Goal: Information Seeking & Learning: Learn about a topic

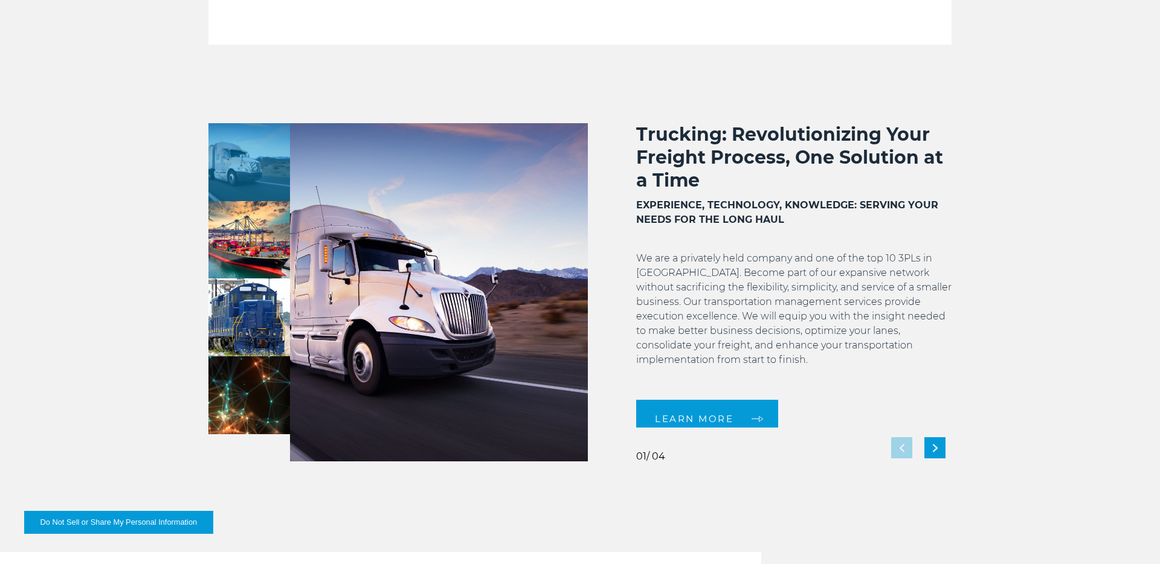
scroll to position [954, 0]
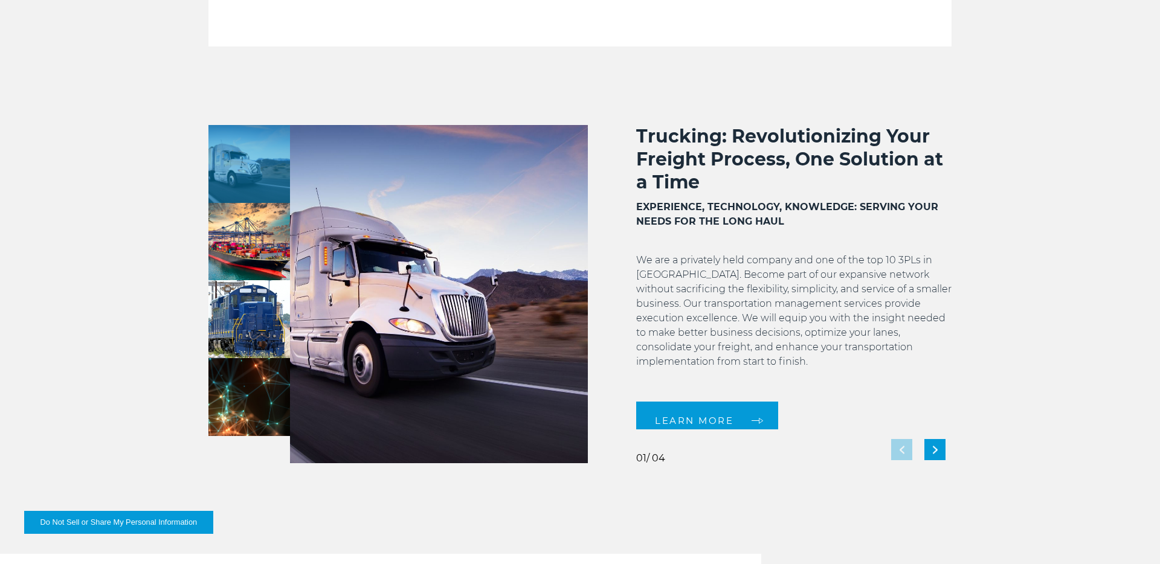
click at [496, 276] on img at bounding box center [439, 294] width 298 height 338
click at [939, 447] on div "Next slide" at bounding box center [935, 449] width 21 height 21
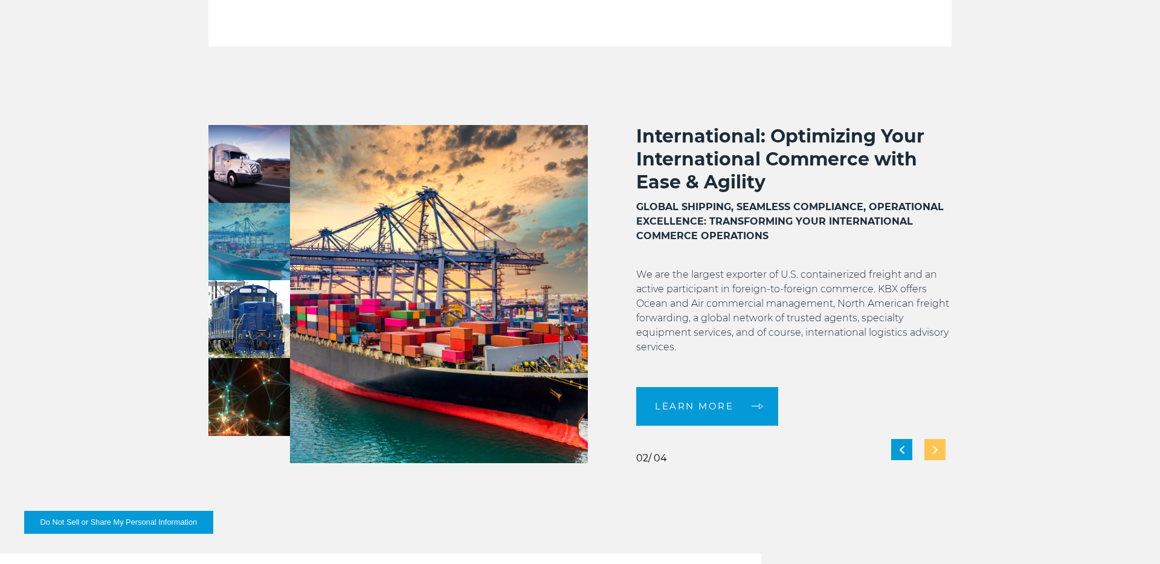
click at [939, 447] on div "Next slide" at bounding box center [935, 449] width 21 height 21
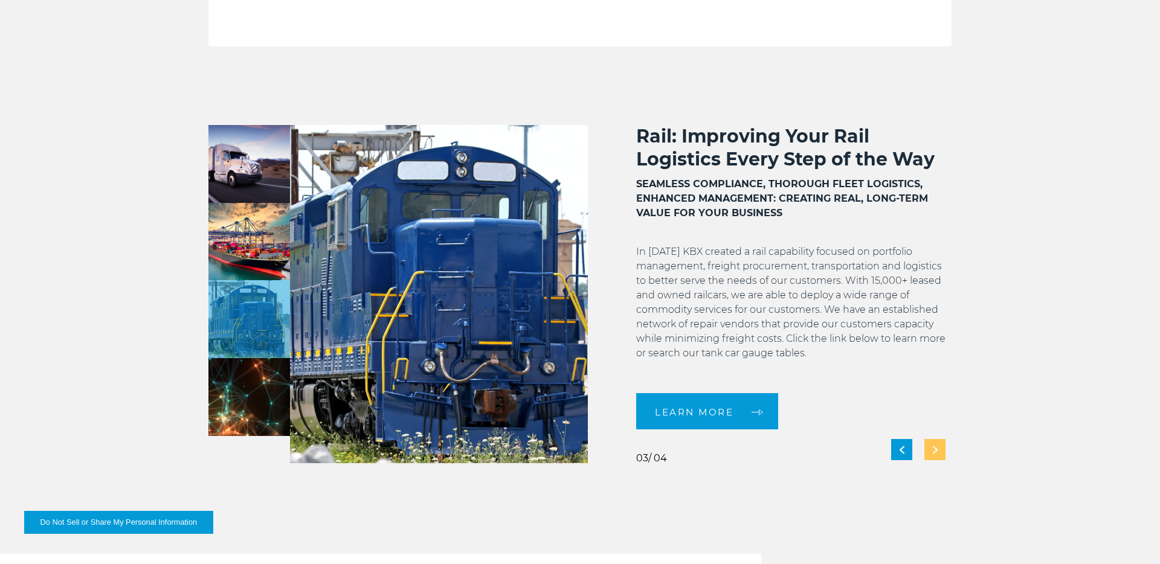
click at [939, 447] on div "Next slide" at bounding box center [935, 449] width 21 height 21
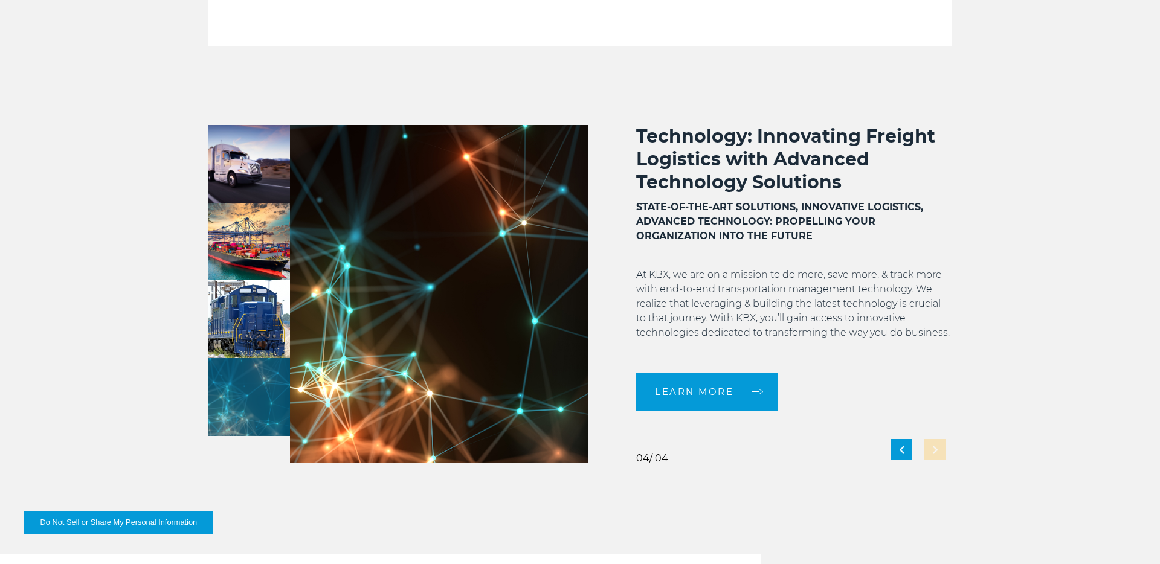
click at [939, 447] on div "Technology: Innovating Freight Logistics with Advanced Technology Solutions STA…" at bounding box center [770, 294] width 364 height 338
click at [729, 363] on div "Technology: Innovating Freight Logistics with Advanced Technology Solutions STA…" at bounding box center [793, 268] width 315 height 286
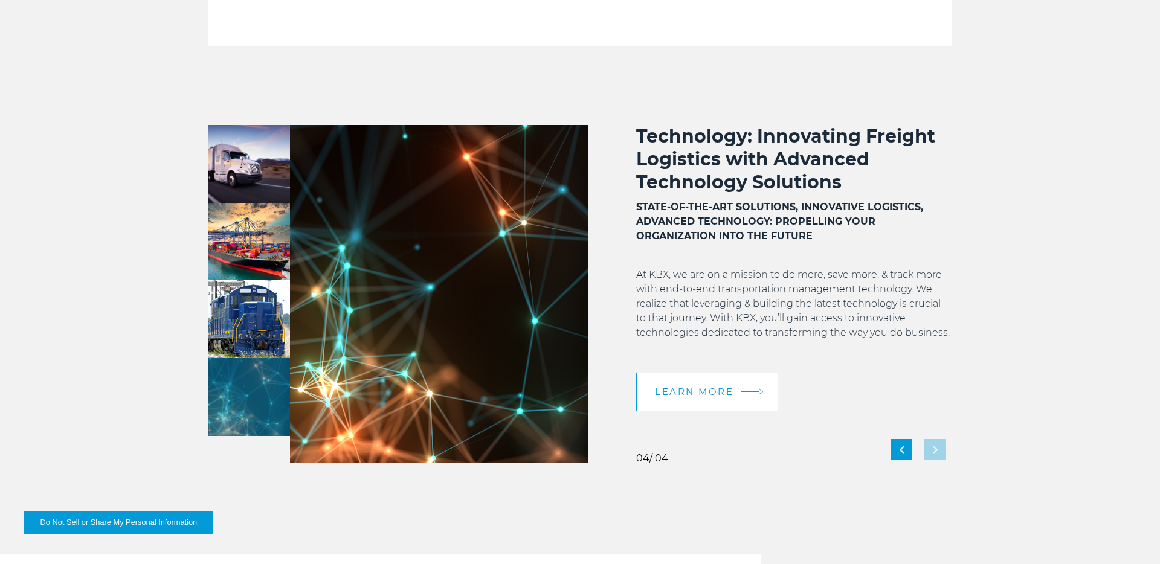
click at [735, 407] on link "LEARN MORE" at bounding box center [707, 392] width 142 height 39
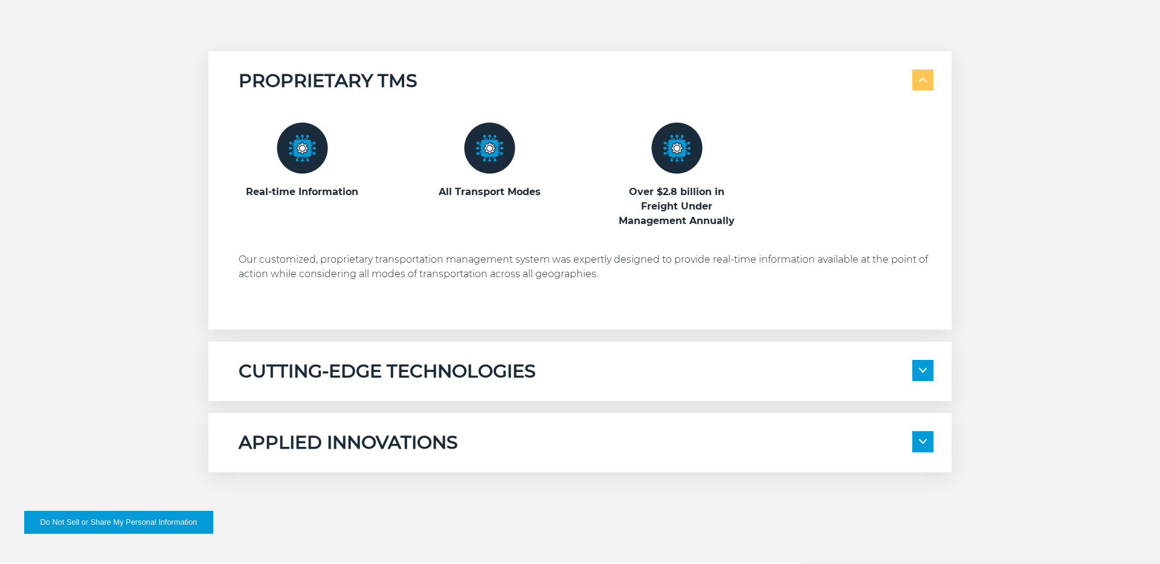
scroll to position [653, 0]
click at [517, 340] on section "PROPRIETARY TMS Real-time Information All Transport Modes" at bounding box center [579, 260] width 743 height 421
click at [515, 360] on h5 "CUTTING-EDGE TECHNOLOGIES" at bounding box center [387, 370] width 297 height 23
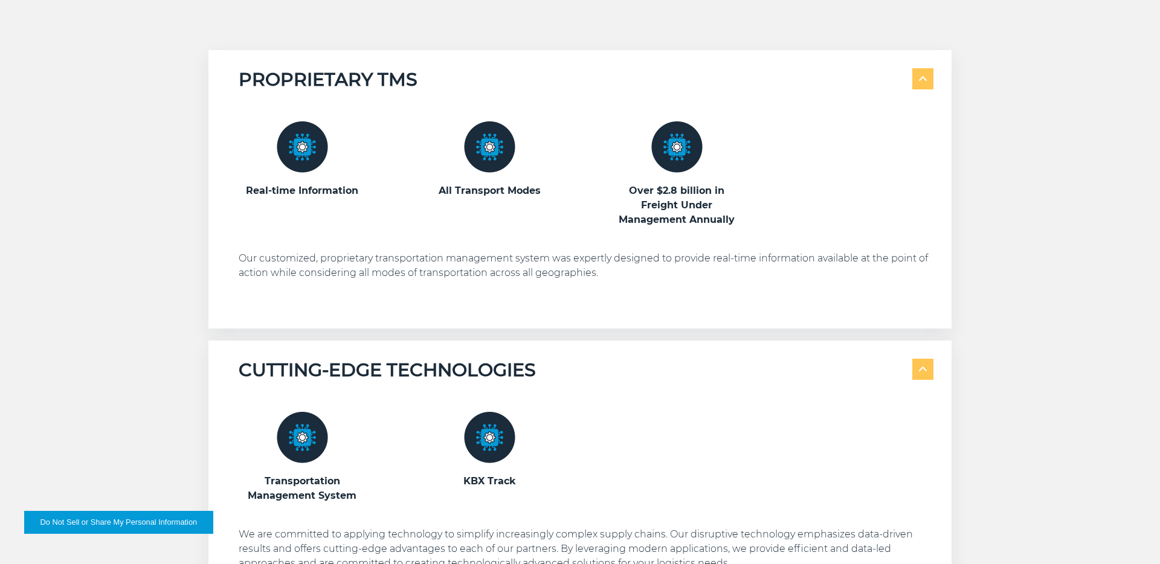
click at [515, 360] on h5 "CUTTING-EDGE TECHNOLOGIES" at bounding box center [387, 370] width 297 height 23
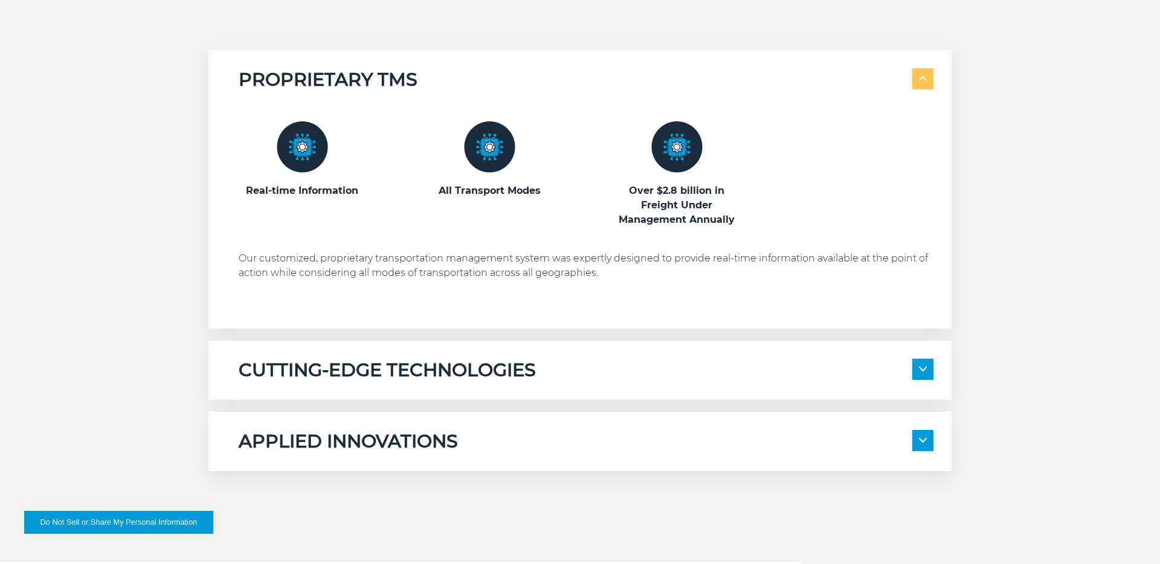
click at [928, 76] on span at bounding box center [923, 78] width 21 height 21
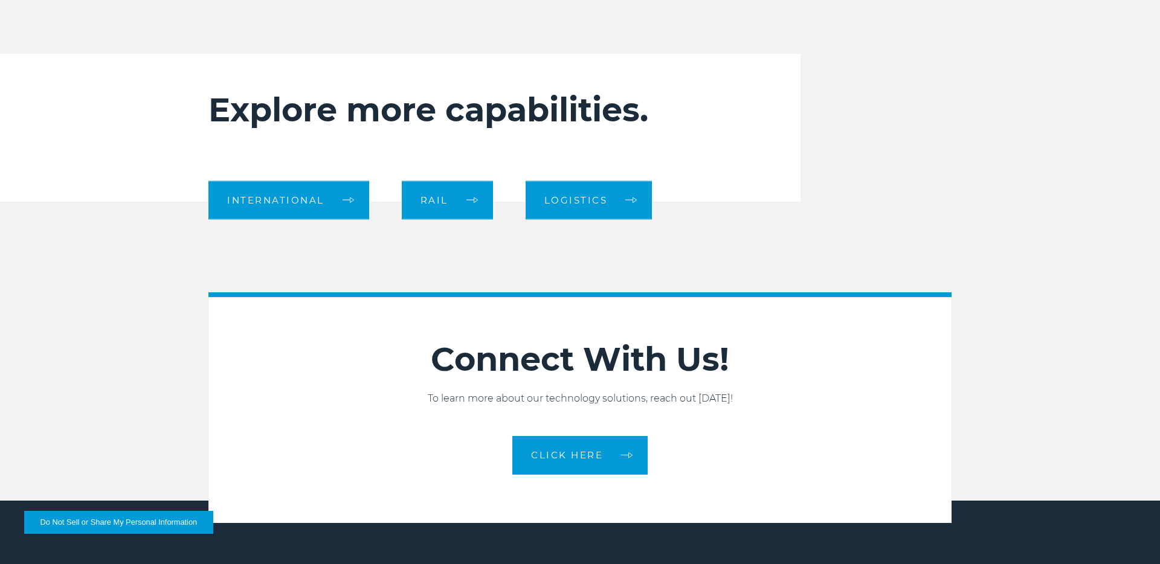
scroll to position [949, 0]
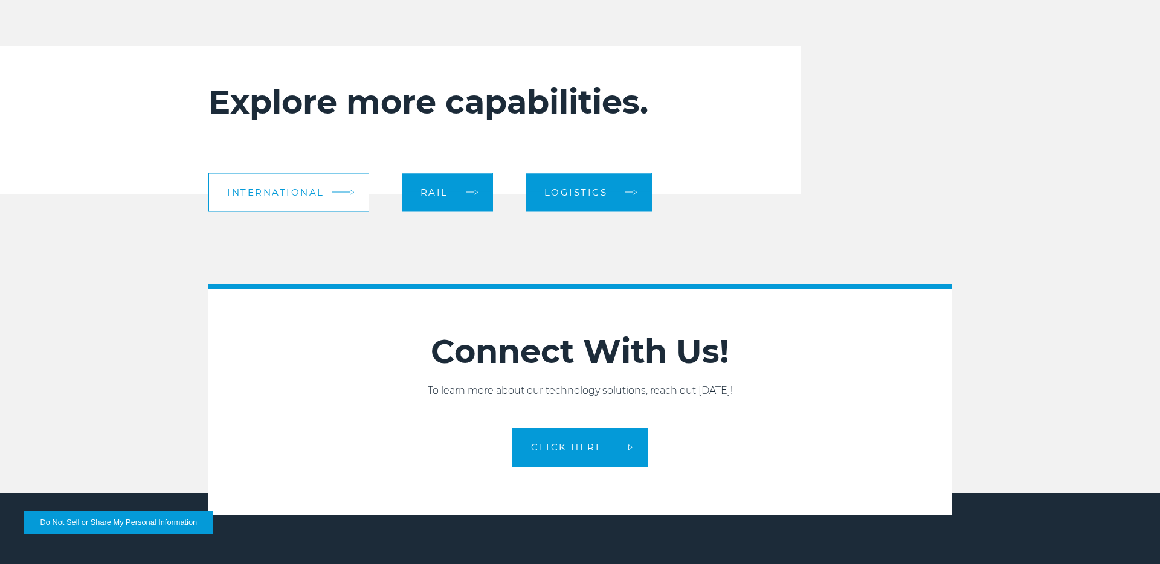
click at [307, 195] on span "International" at bounding box center [275, 192] width 97 height 9
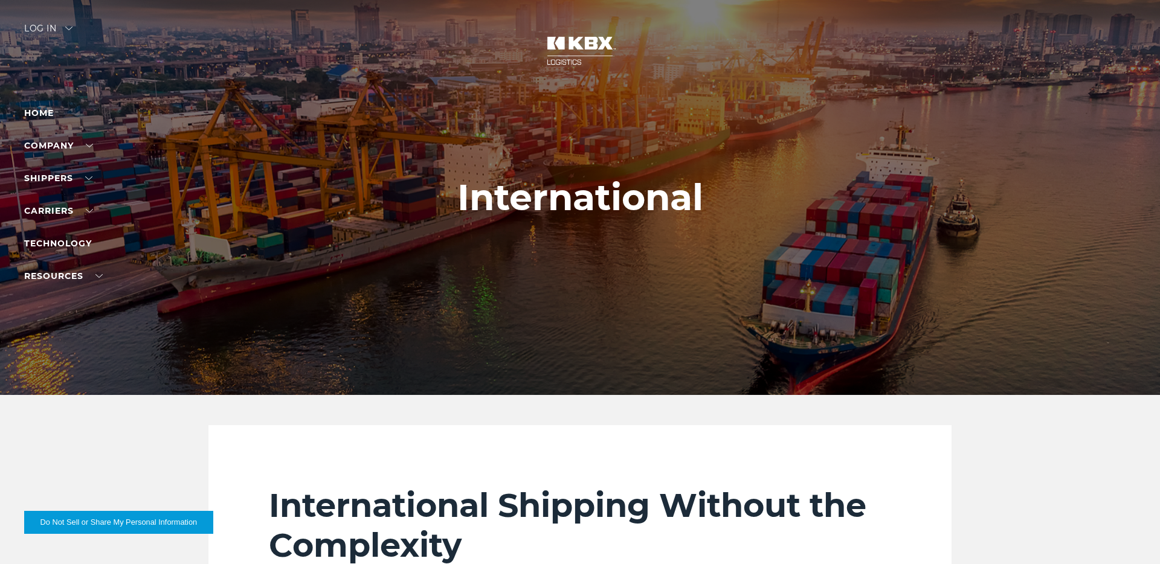
drag, startPoint x: 570, startPoint y: 205, endPoint x: 354, endPoint y: 216, distance: 217.2
click at [354, 216] on div "International" at bounding box center [580, 197] width 1160 height 395
drag, startPoint x: 354, startPoint y: 216, endPoint x: 564, endPoint y: 221, distance: 210.4
click at [564, 221] on div at bounding box center [580, 197] width 1160 height 395
click at [563, 201] on h1 "International" at bounding box center [580, 197] width 246 height 41
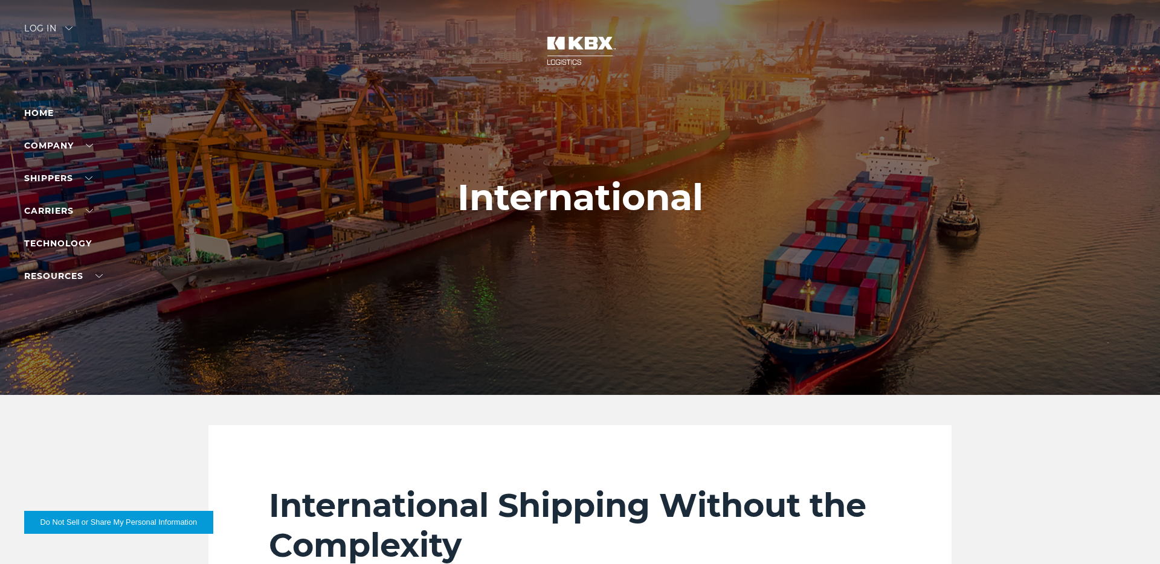
click at [563, 201] on h1 "International" at bounding box center [580, 197] width 246 height 41
drag, startPoint x: 563, startPoint y: 201, endPoint x: 426, endPoint y: 200, distance: 136.6
click at [425, 200] on div "International" at bounding box center [580, 197] width 1160 height 395
click at [426, 200] on div at bounding box center [580, 197] width 1160 height 395
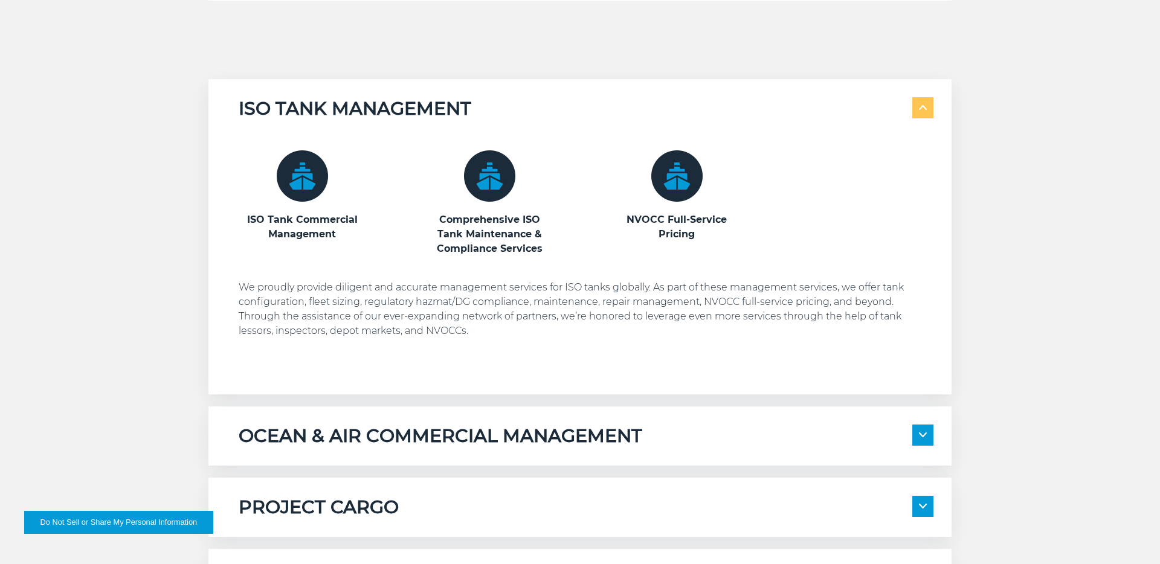
scroll to position [811, 0]
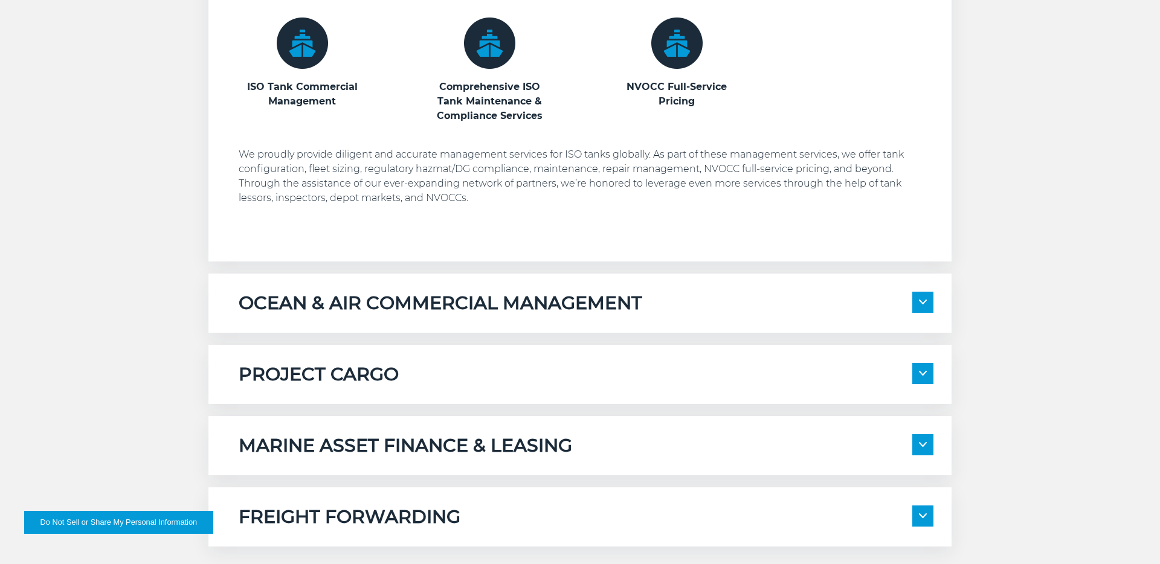
click at [505, 35] on img at bounding box center [489, 43] width 51 height 51
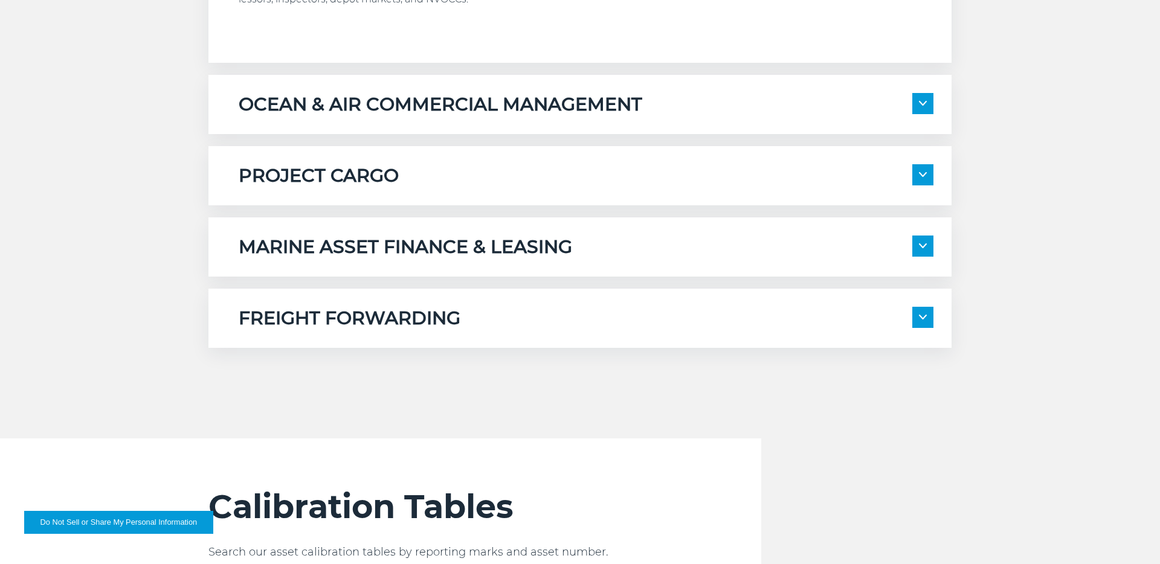
scroll to position [1012, 0]
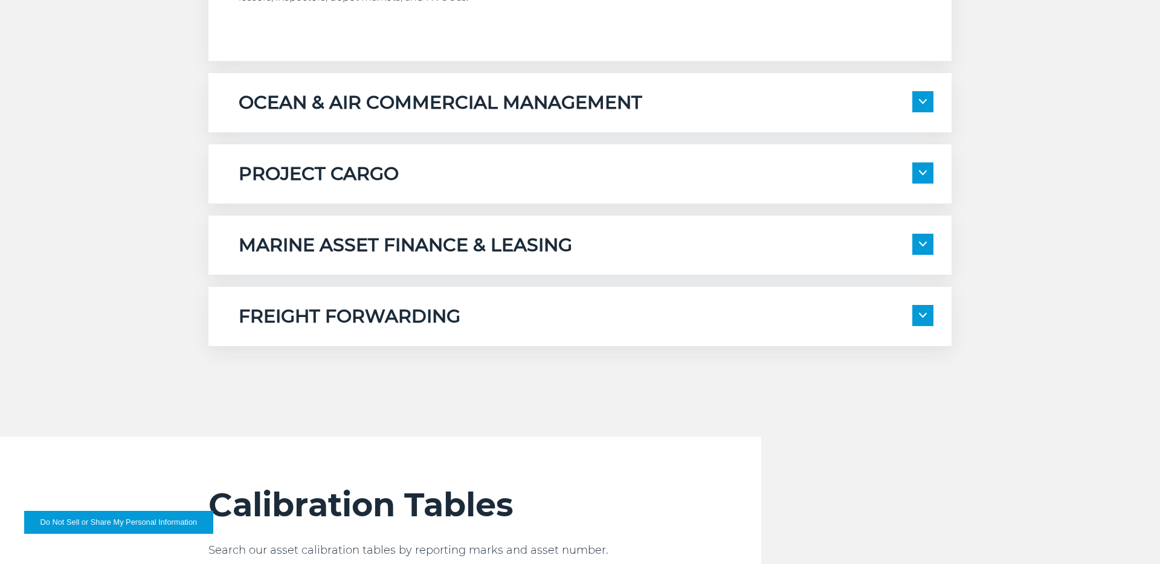
click at [494, 297] on div "FREIGHT FORWARDING Full-Service Transportation Scheduling International Customs…" at bounding box center [579, 316] width 743 height 59
click at [511, 324] on div "FREIGHT FORWARDING" at bounding box center [586, 316] width 695 height 23
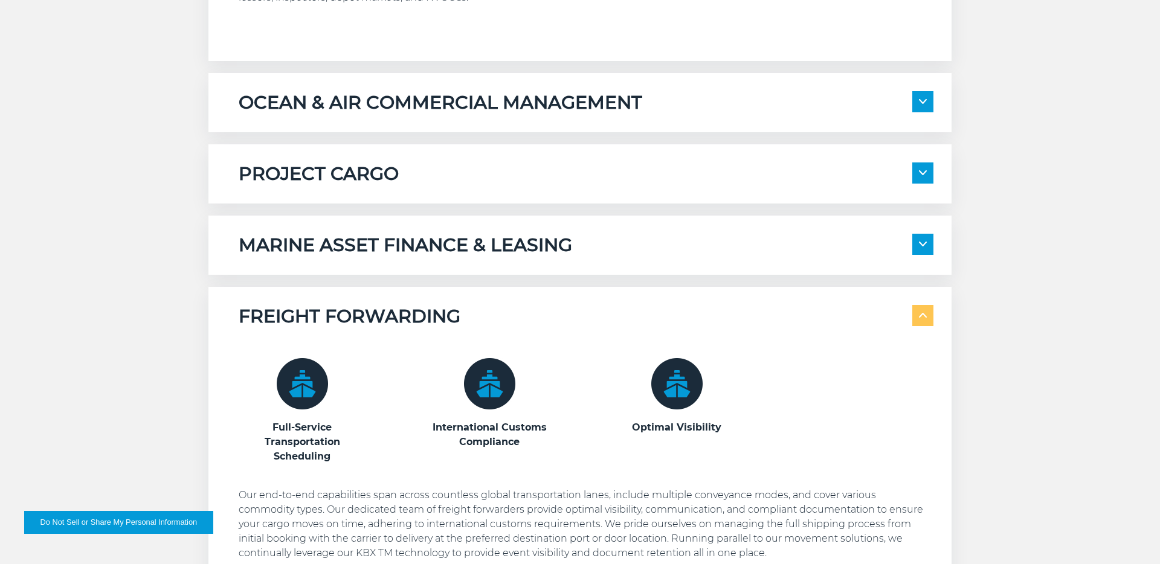
click at [511, 324] on div "FREIGHT FORWARDING" at bounding box center [586, 316] width 695 height 23
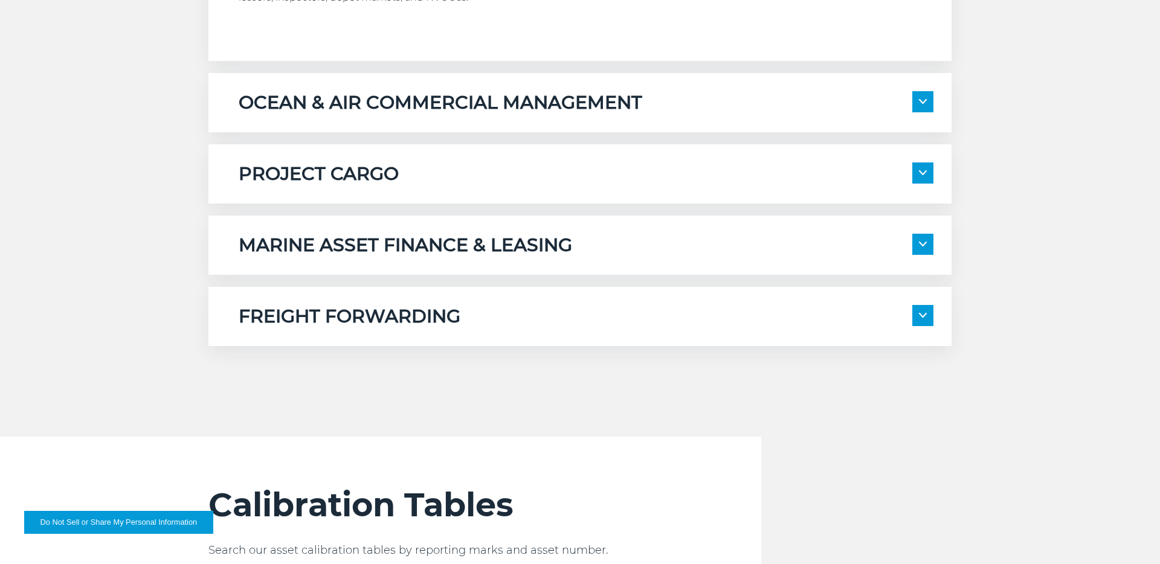
click at [516, 256] on h5 "MARINE ASSET FINANCE & LEASING" at bounding box center [406, 245] width 334 height 23
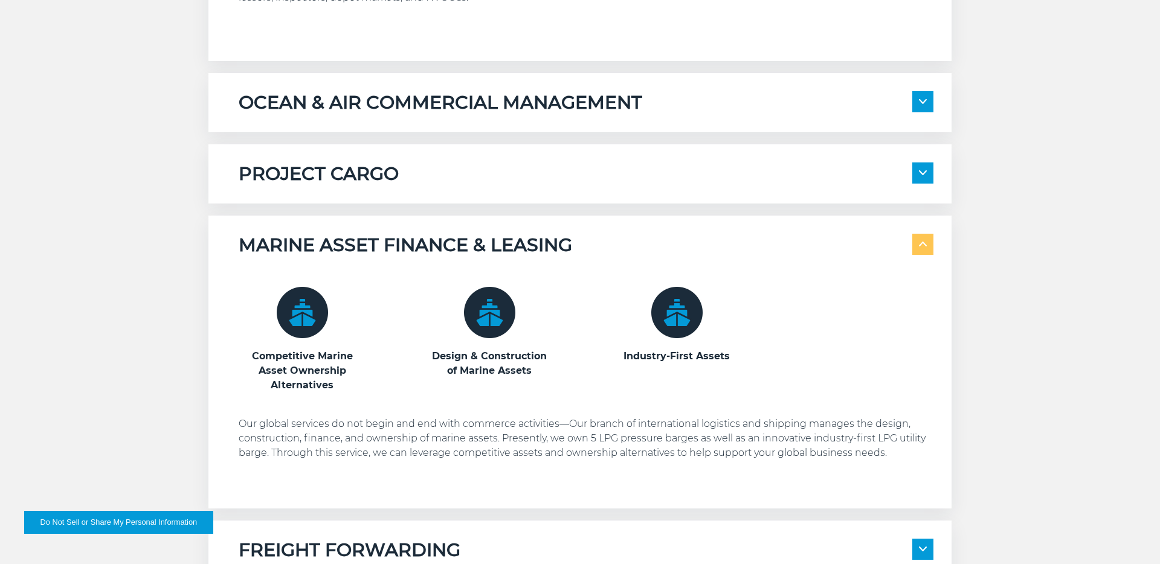
click at [516, 256] on h5 "MARINE ASSET FINANCE & LEASING" at bounding box center [406, 245] width 334 height 23
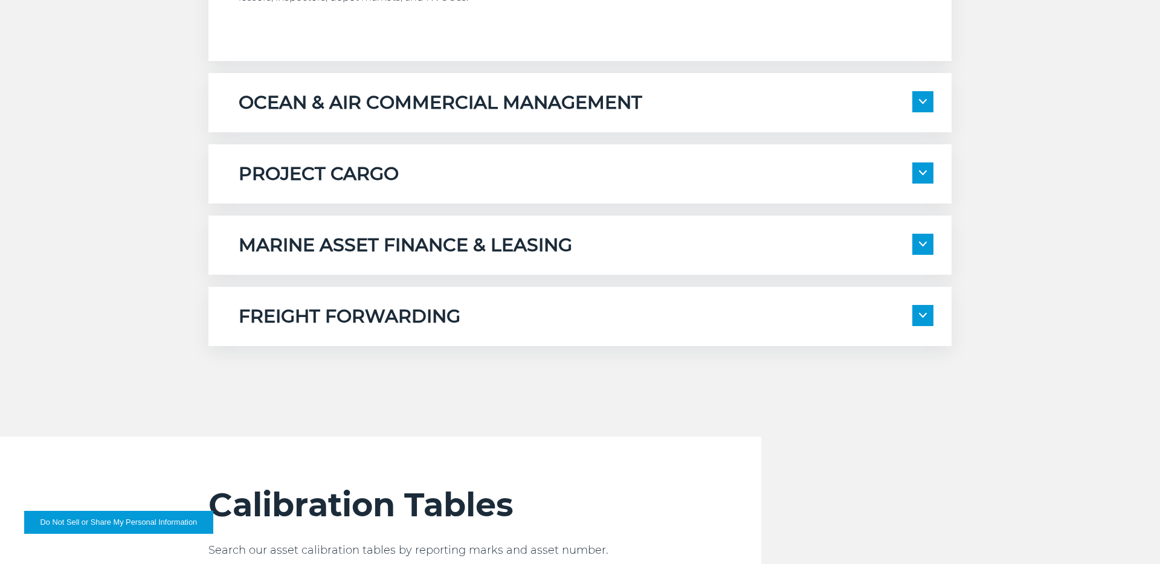
click at [445, 180] on div "PROJECT CARGO" at bounding box center [586, 174] width 695 height 23
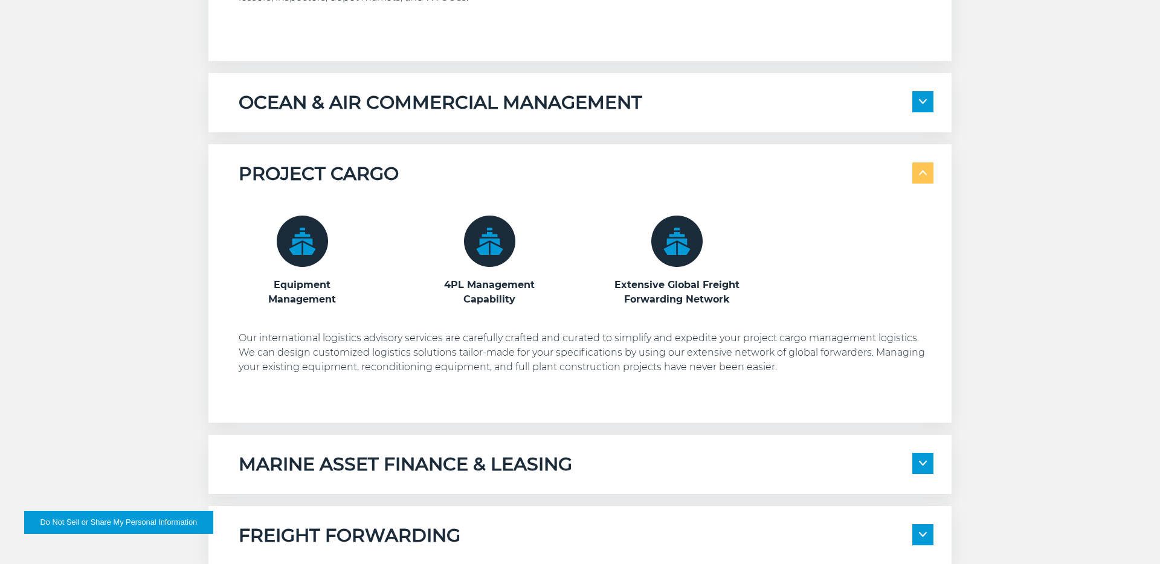
click at [474, 95] on h5 "OCEAN & AIR COMMERCIAL MANAGEMENT" at bounding box center [441, 102] width 404 height 23
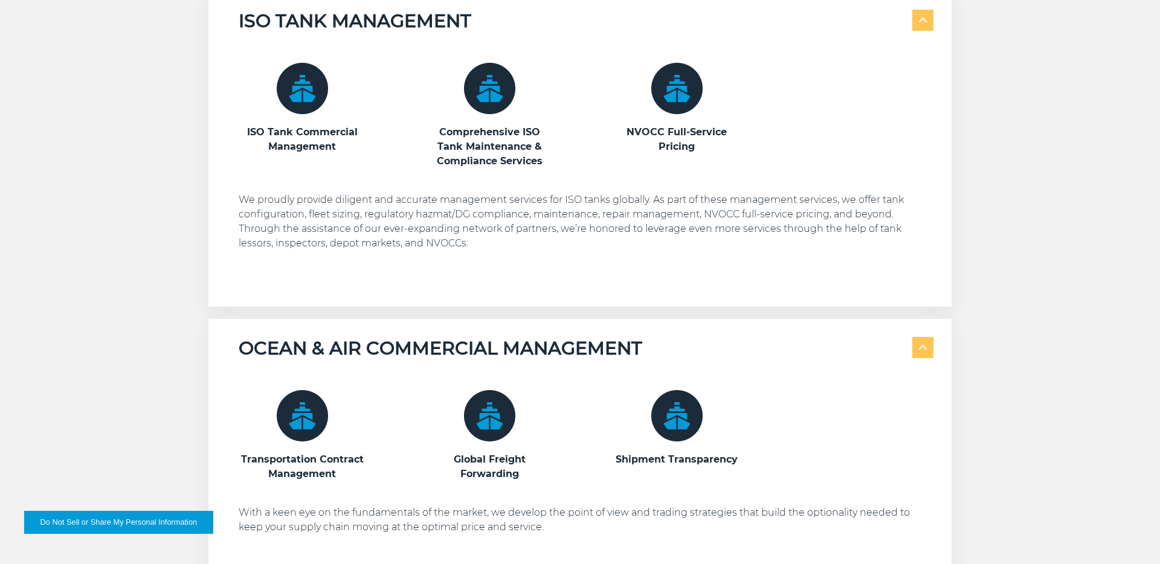
scroll to position [0, 0]
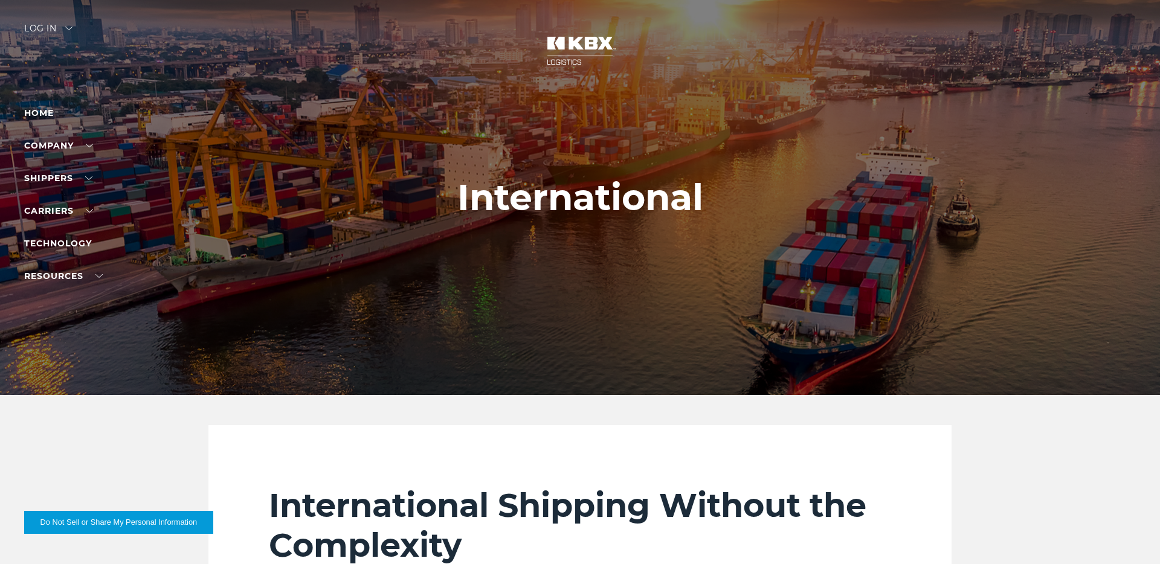
click at [558, 174] on div at bounding box center [580, 197] width 1160 height 395
drag, startPoint x: 659, startPoint y: 206, endPoint x: 432, endPoint y: 206, distance: 226.6
click at [431, 207] on div "International" at bounding box center [580, 197] width 1160 height 395
click at [432, 206] on div at bounding box center [580, 197] width 1160 height 395
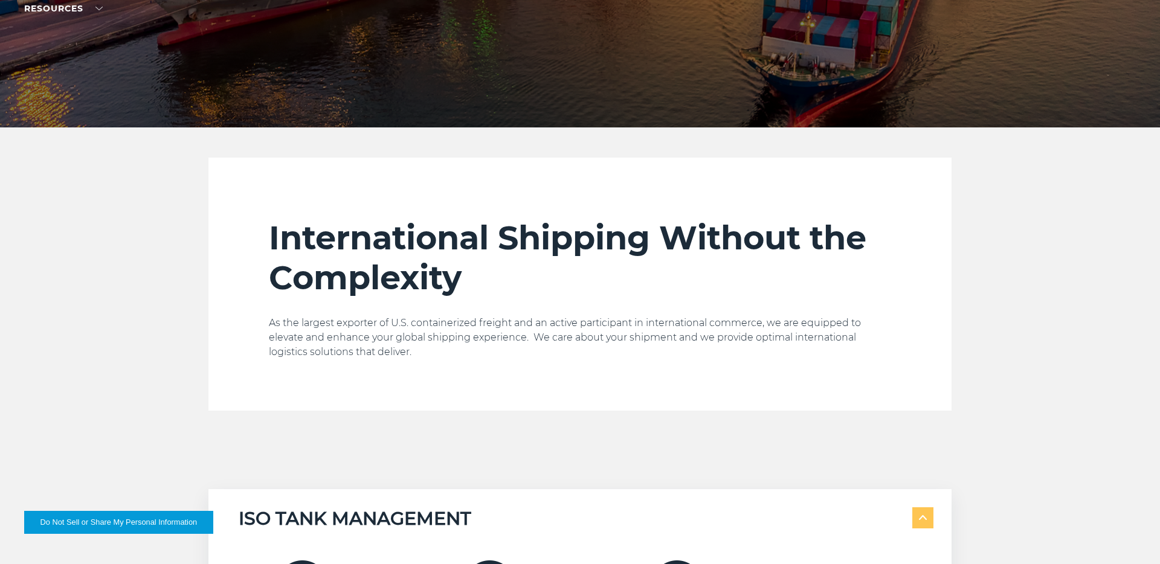
scroll to position [268, 0]
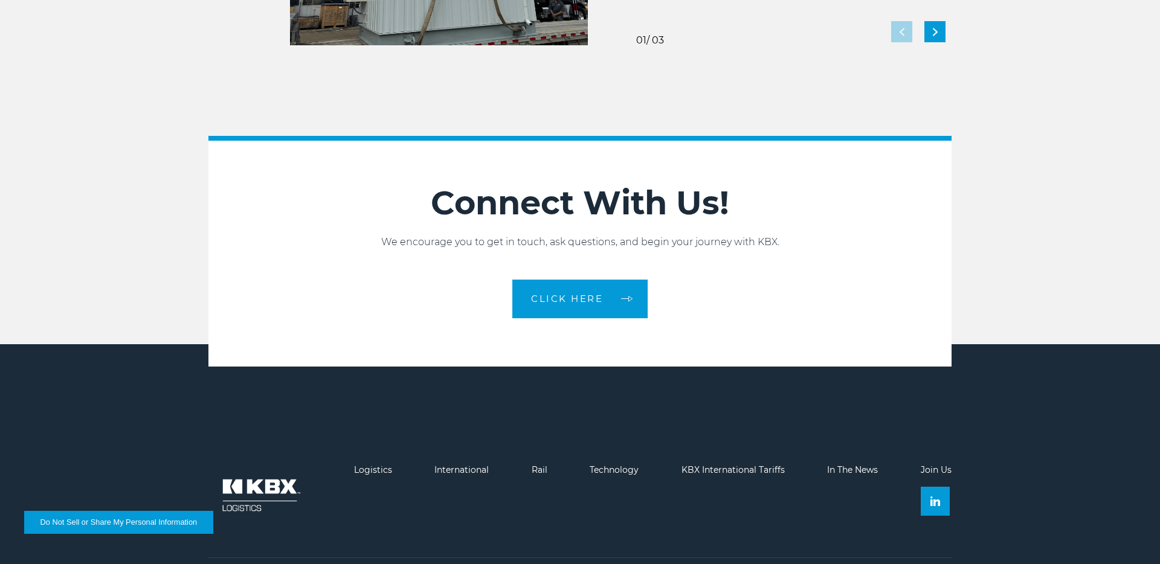
scroll to position [2692, 0]
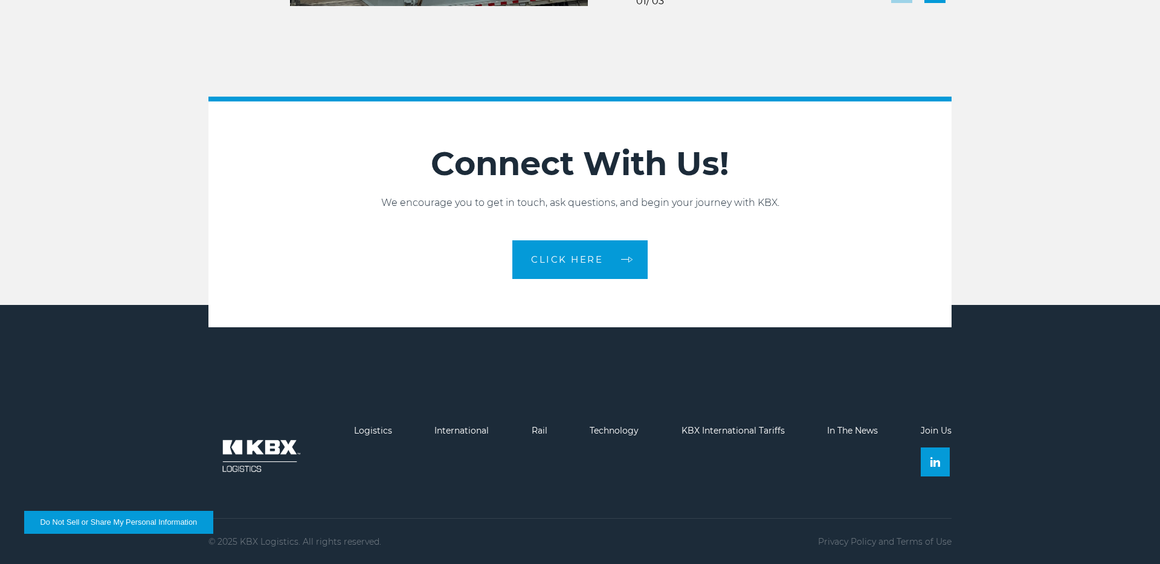
click at [1019, 335] on footer "Logistics International Rail Technology KBX International Tariffs In The News J…" at bounding box center [580, 435] width 1160 height 260
click at [584, 266] on link "CLICK HERE" at bounding box center [579, 260] width 135 height 39
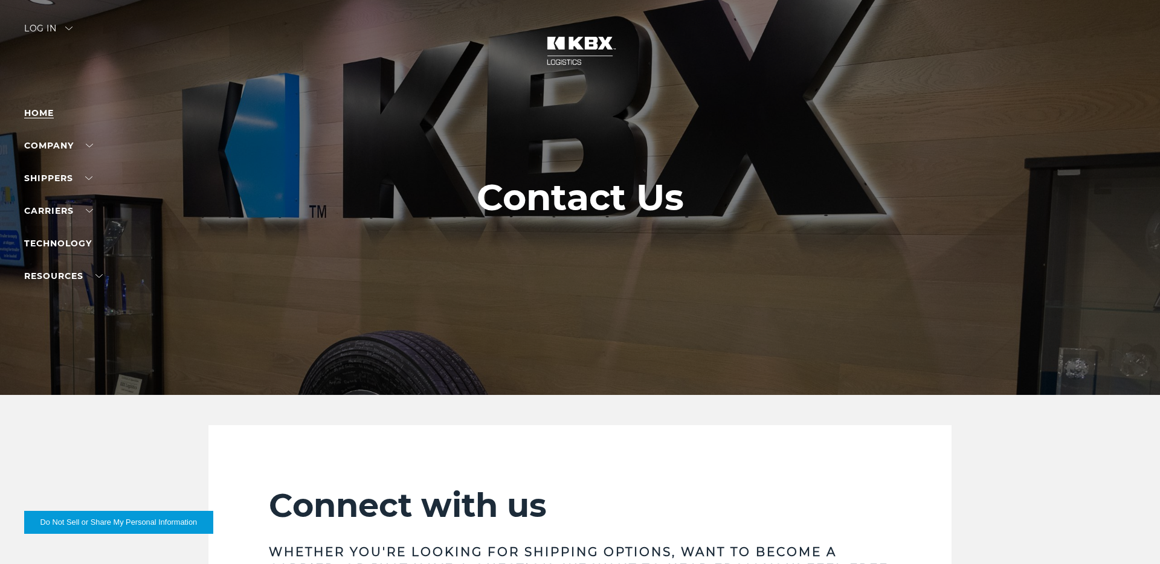
click at [35, 118] on link "Home" at bounding box center [39, 113] width 30 height 11
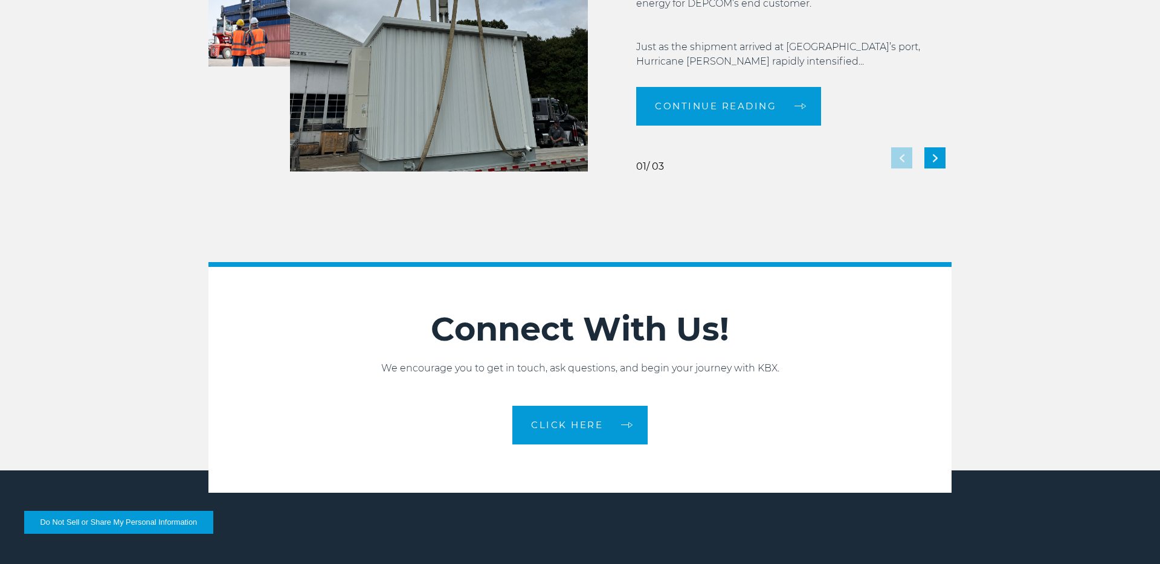
scroll to position [2692, 0]
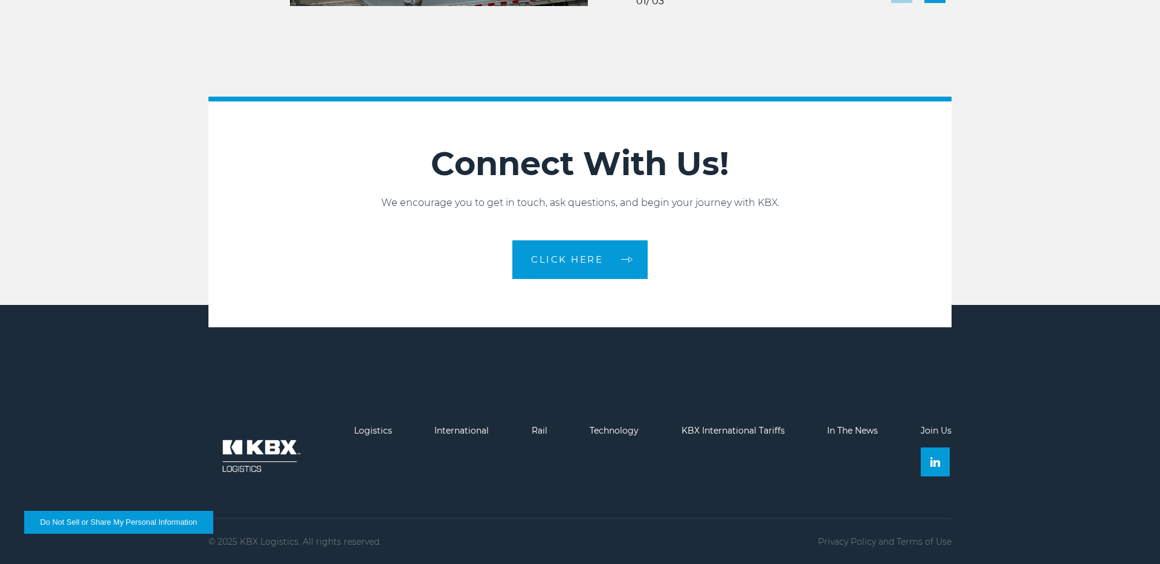
click at [937, 427] on link "Join Us" at bounding box center [936, 430] width 31 height 11
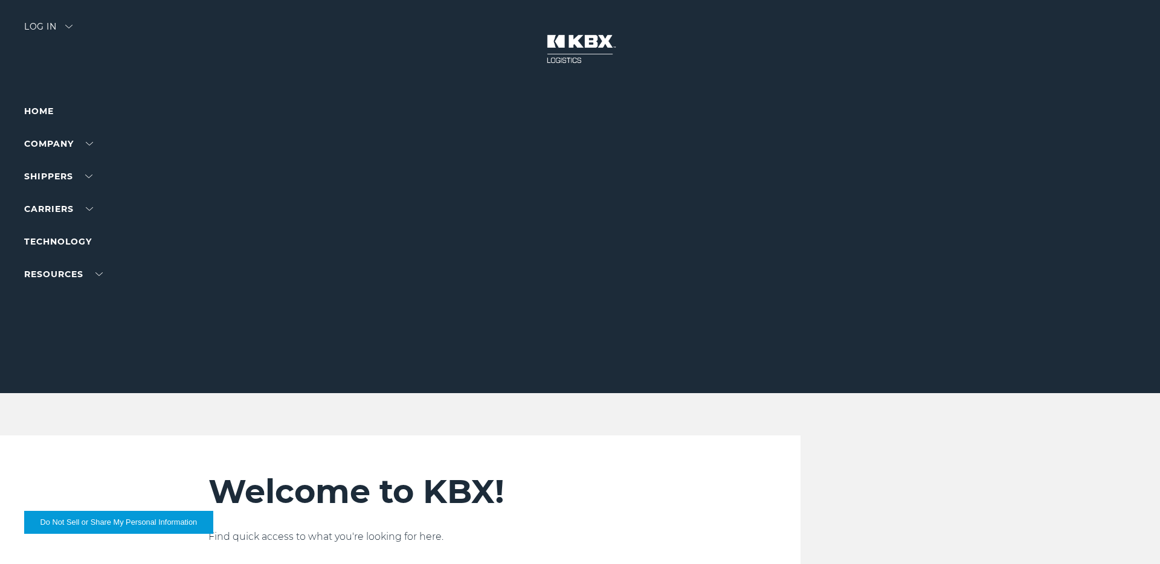
scroll to position [0, 0]
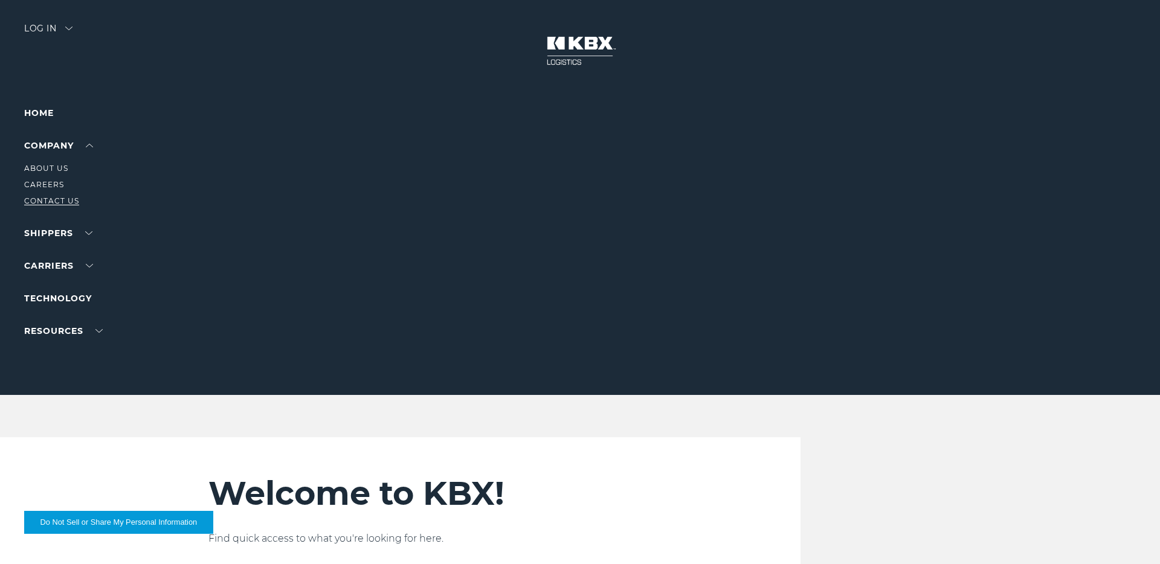
click at [50, 202] on link "Contact Us" at bounding box center [51, 200] width 55 height 9
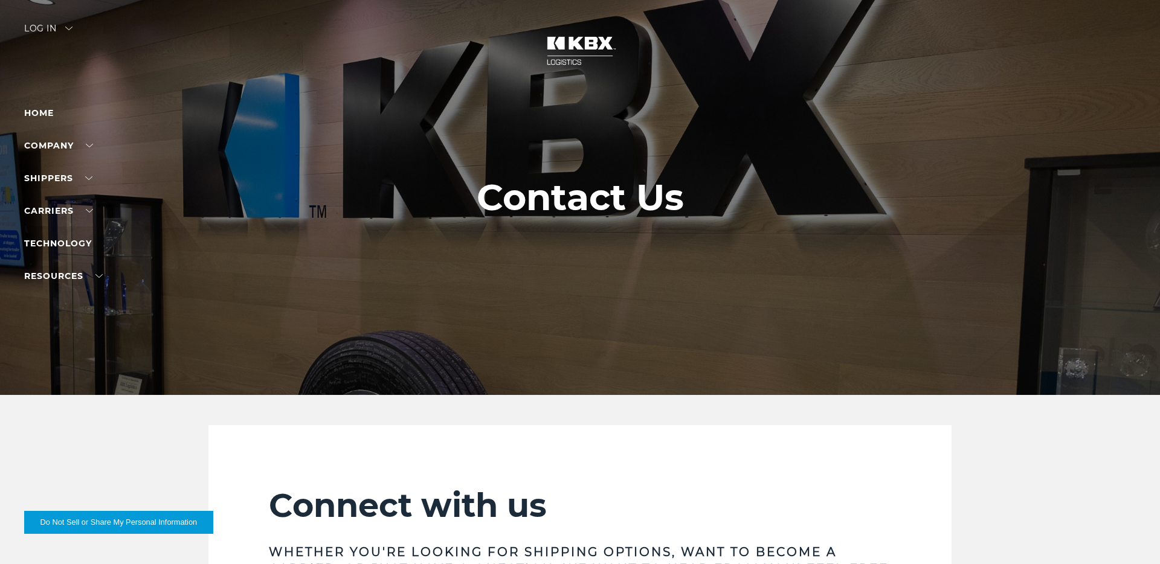
click at [63, 30] on div "Log in" at bounding box center [48, 33] width 48 height 18
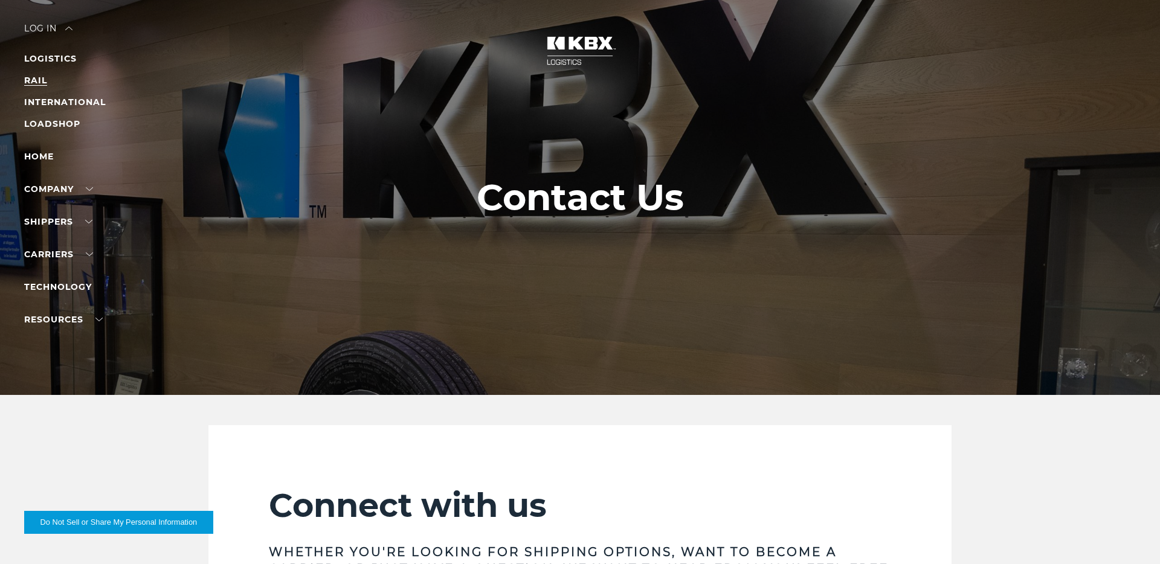
click at [41, 84] on link "RAIL" at bounding box center [35, 80] width 23 height 11
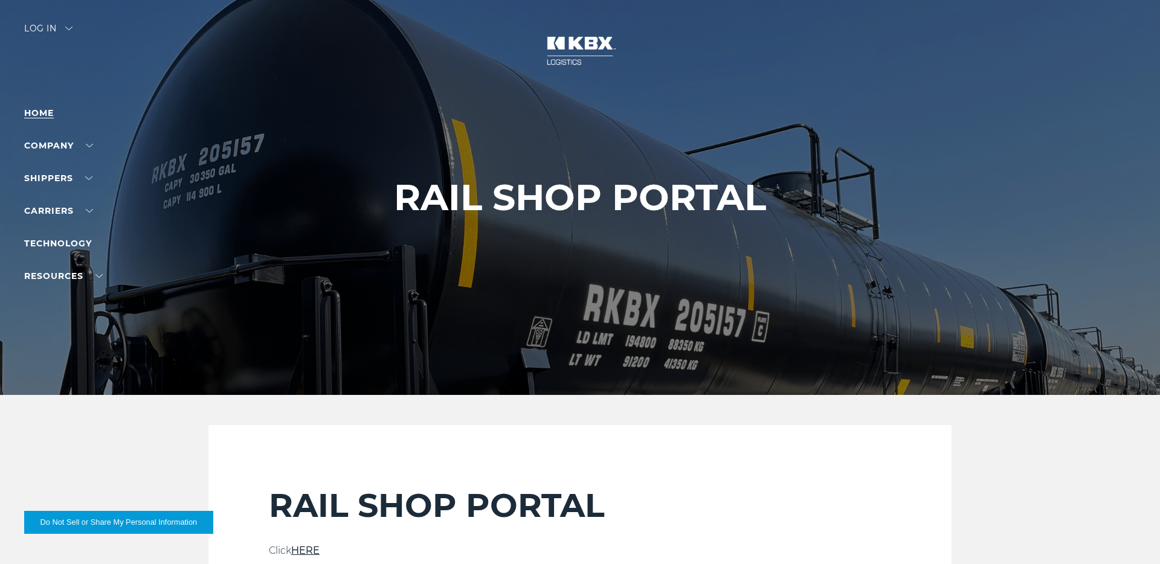
click at [31, 109] on link "Home" at bounding box center [39, 113] width 30 height 11
